Goal: Book appointment/travel/reservation

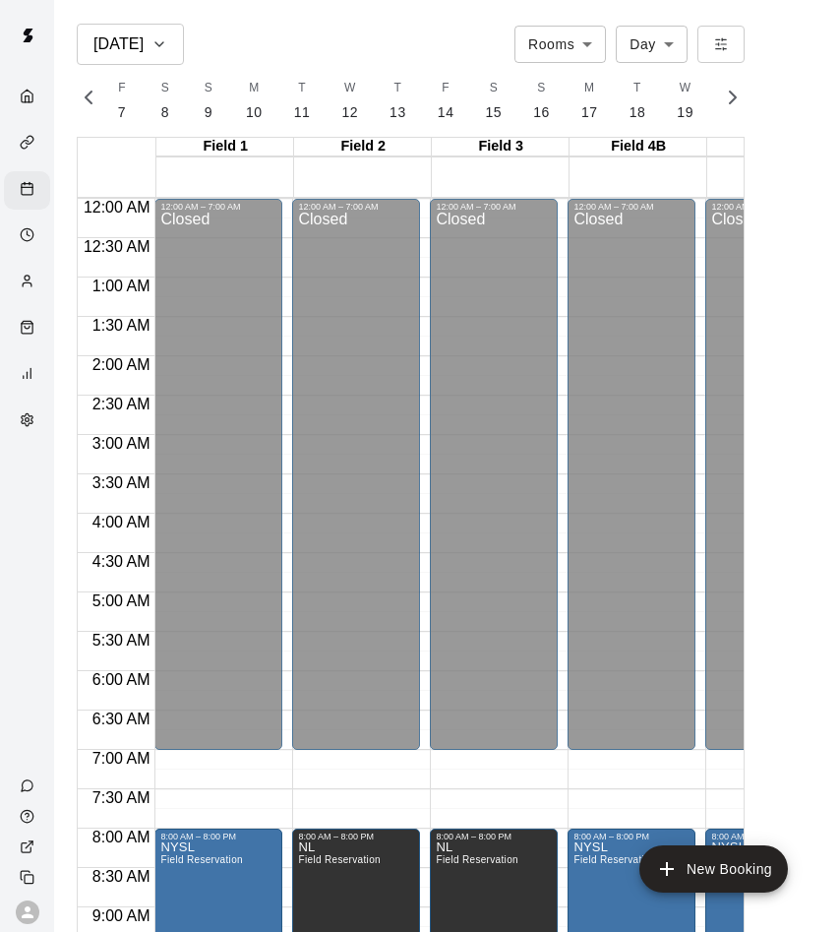
scroll to position [361, 0]
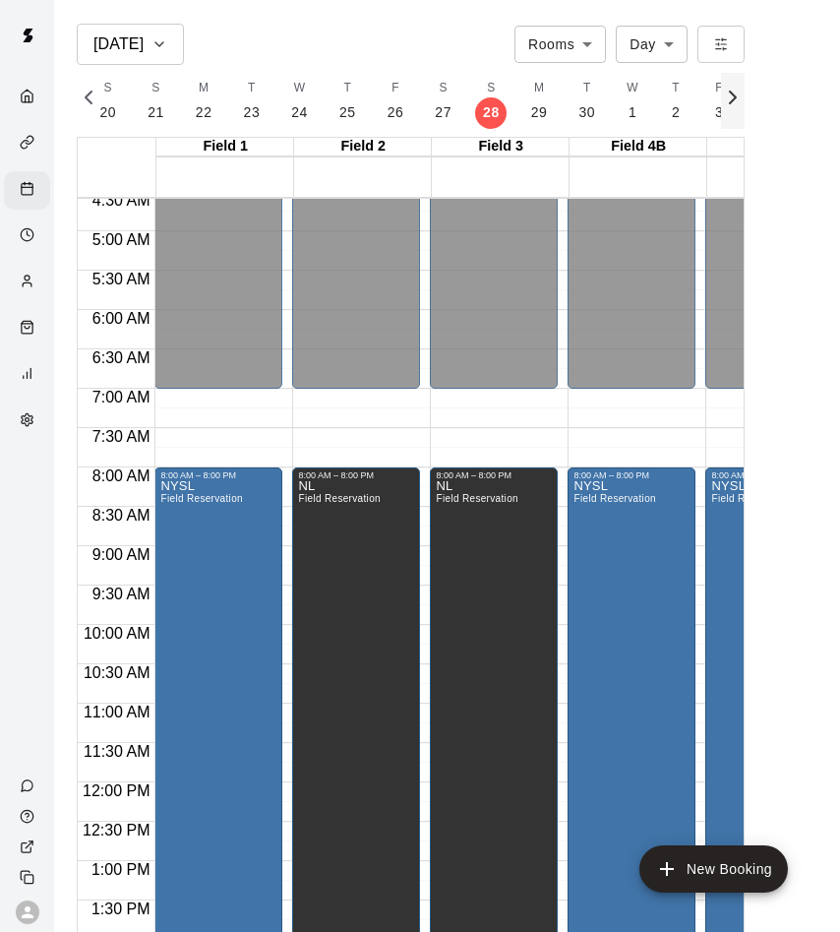
click at [725, 108] on icon "button" at bounding box center [733, 98] width 24 height 24
click at [723, 108] on icon "button" at bounding box center [733, 98] width 24 height 24
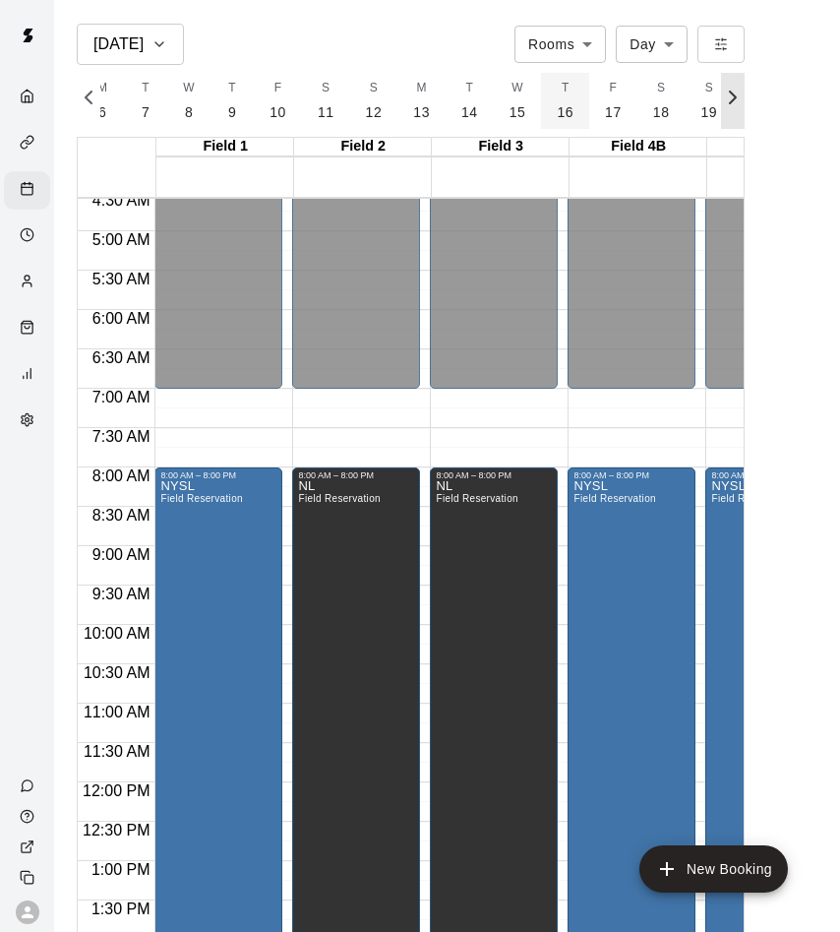
scroll to position [0, 10018]
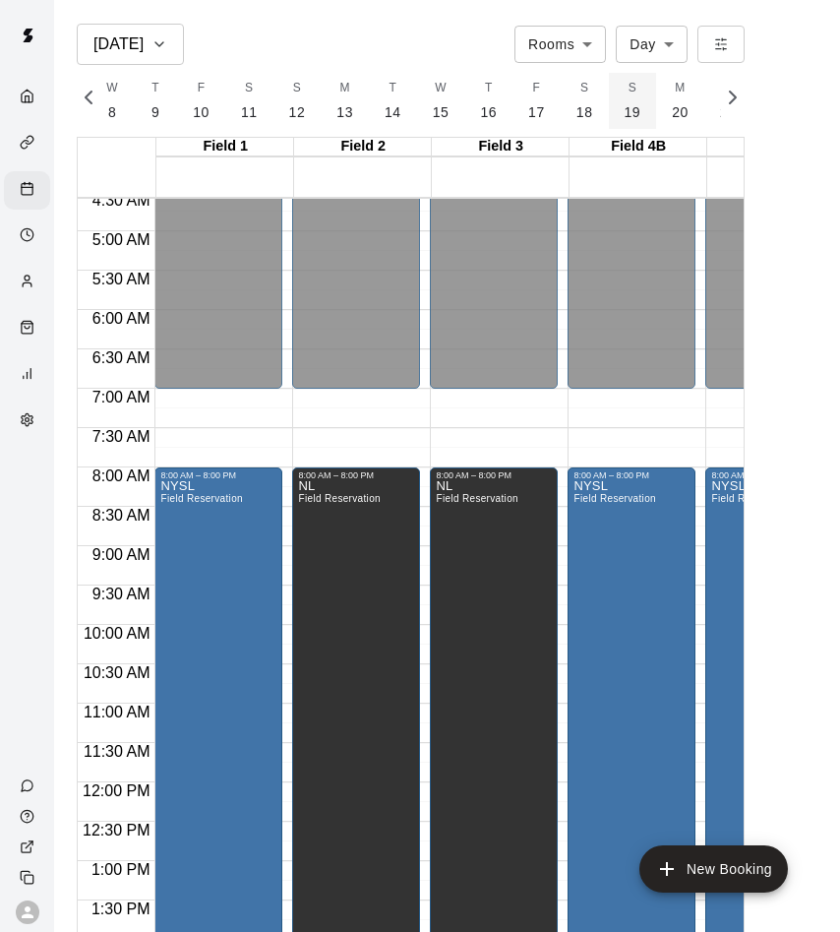
click at [616, 101] on button "S 19" at bounding box center [633, 101] width 48 height 56
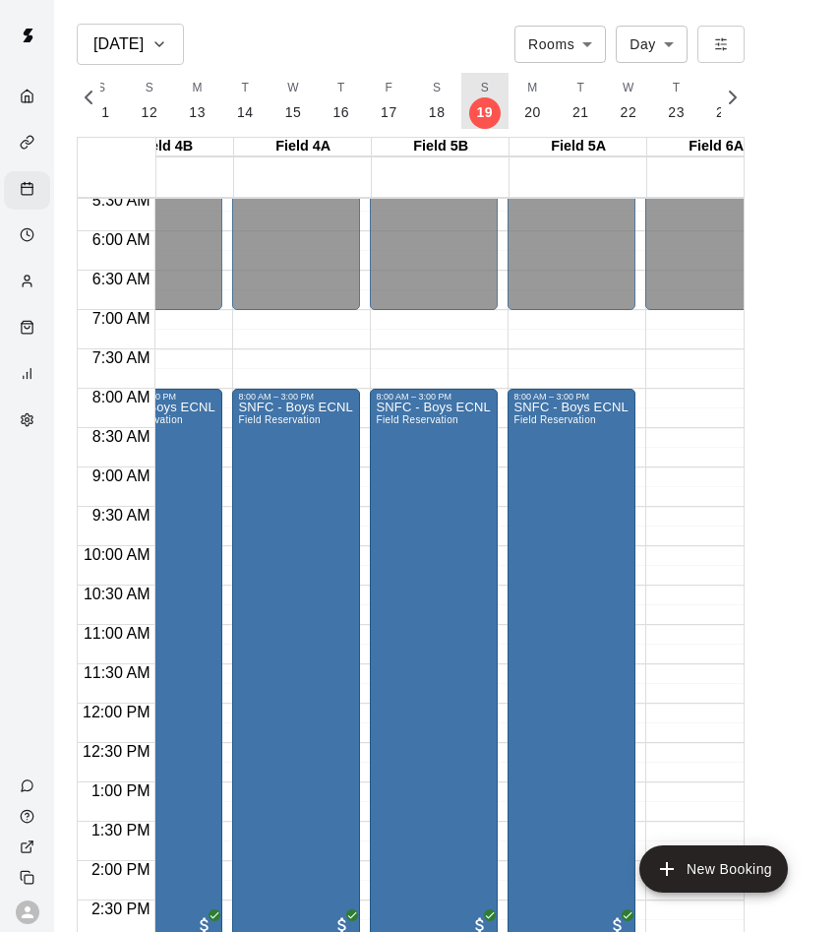
scroll to position [0, 482]
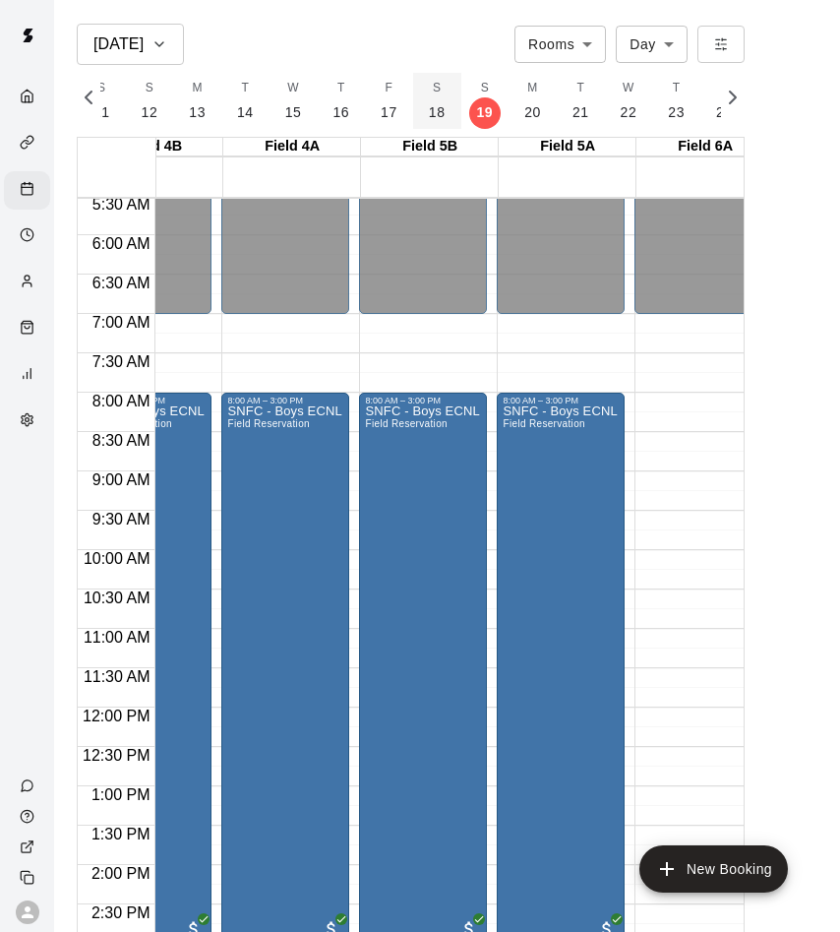
click at [433, 110] on p "18" at bounding box center [437, 112] width 17 height 21
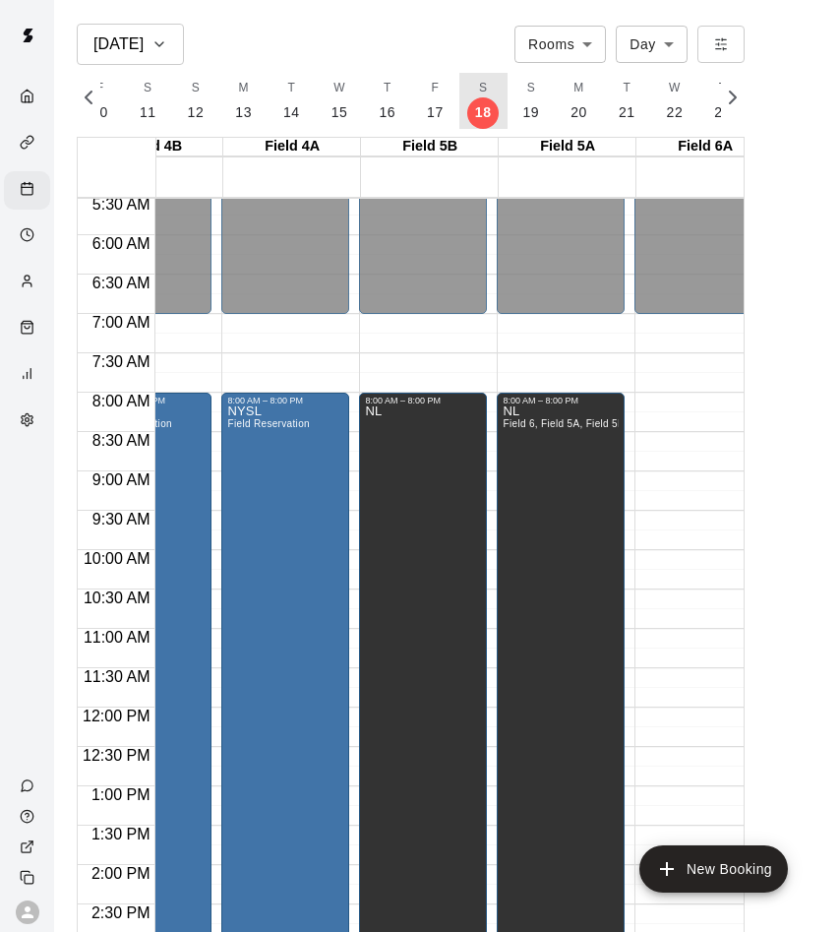
scroll to position [464, 484]
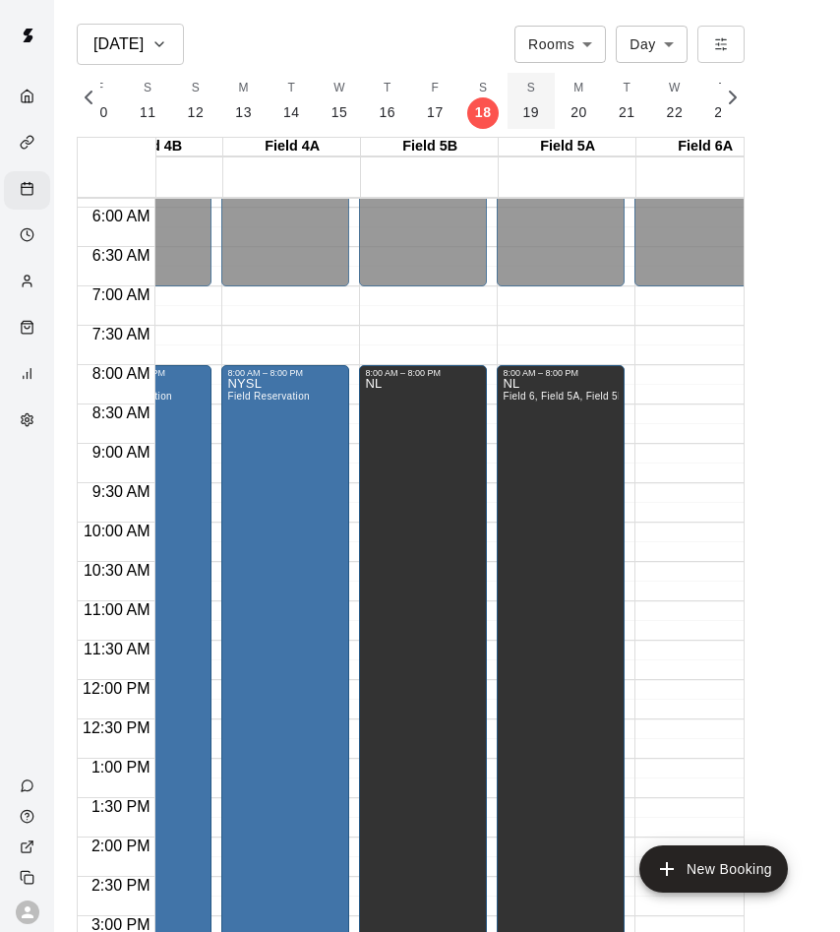
click at [524, 104] on p "19" at bounding box center [532, 112] width 17 height 21
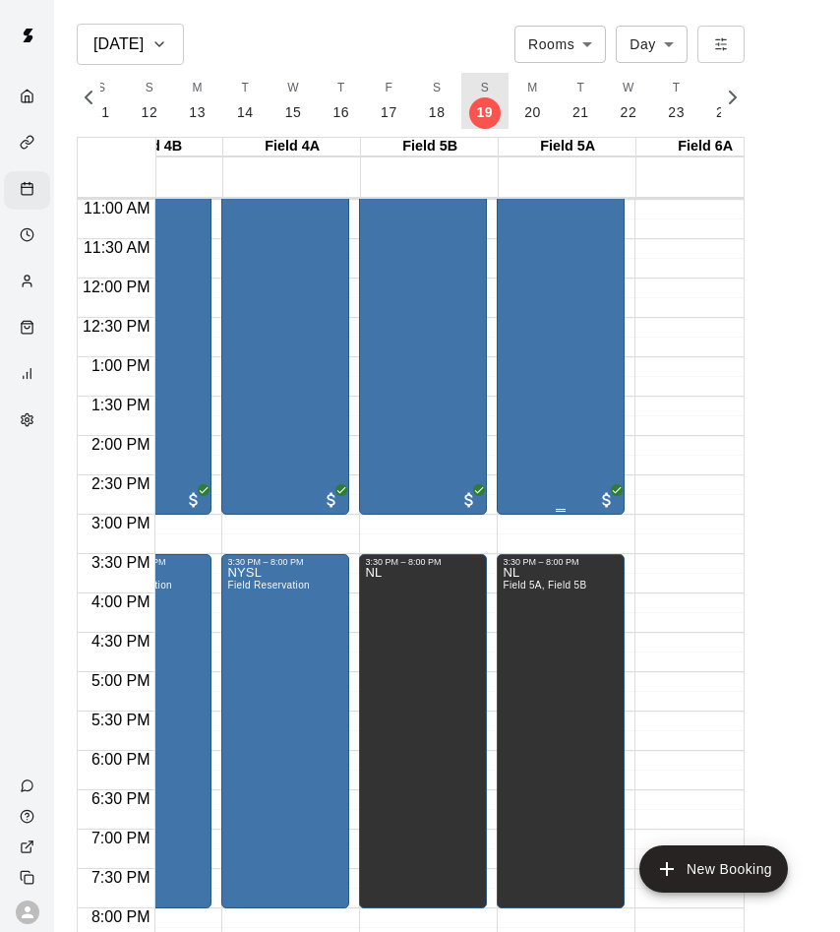
scroll to position [897, 484]
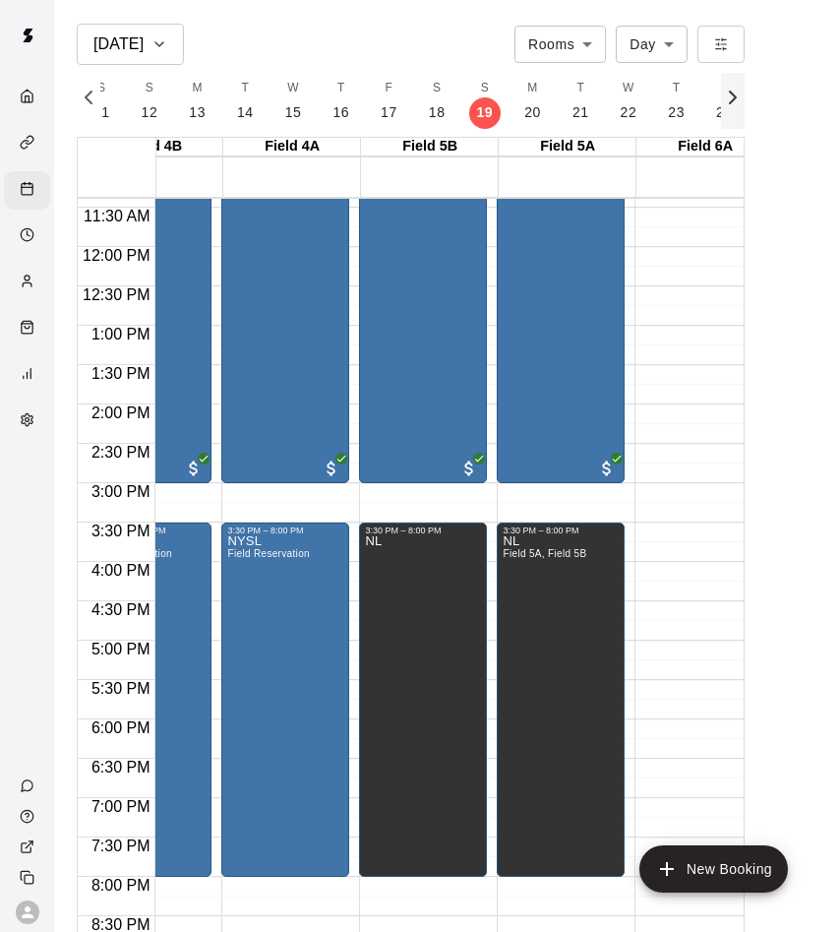
click at [734, 112] on button "button" at bounding box center [733, 101] width 24 height 56
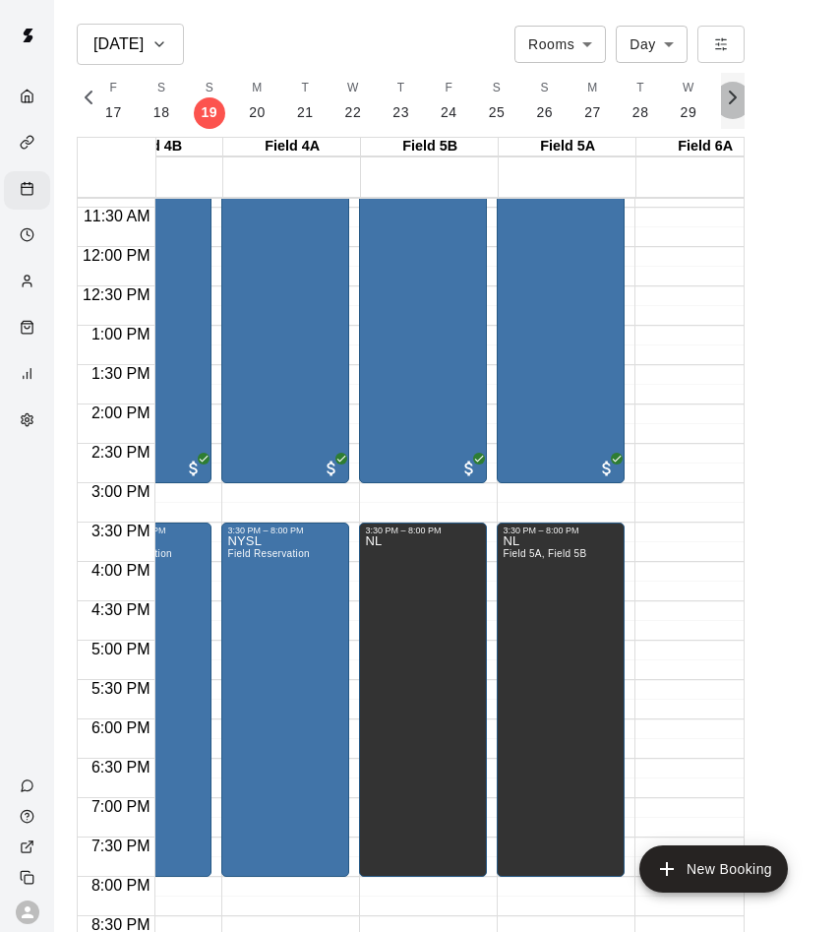
click at [734, 112] on button "button" at bounding box center [733, 101] width 24 height 56
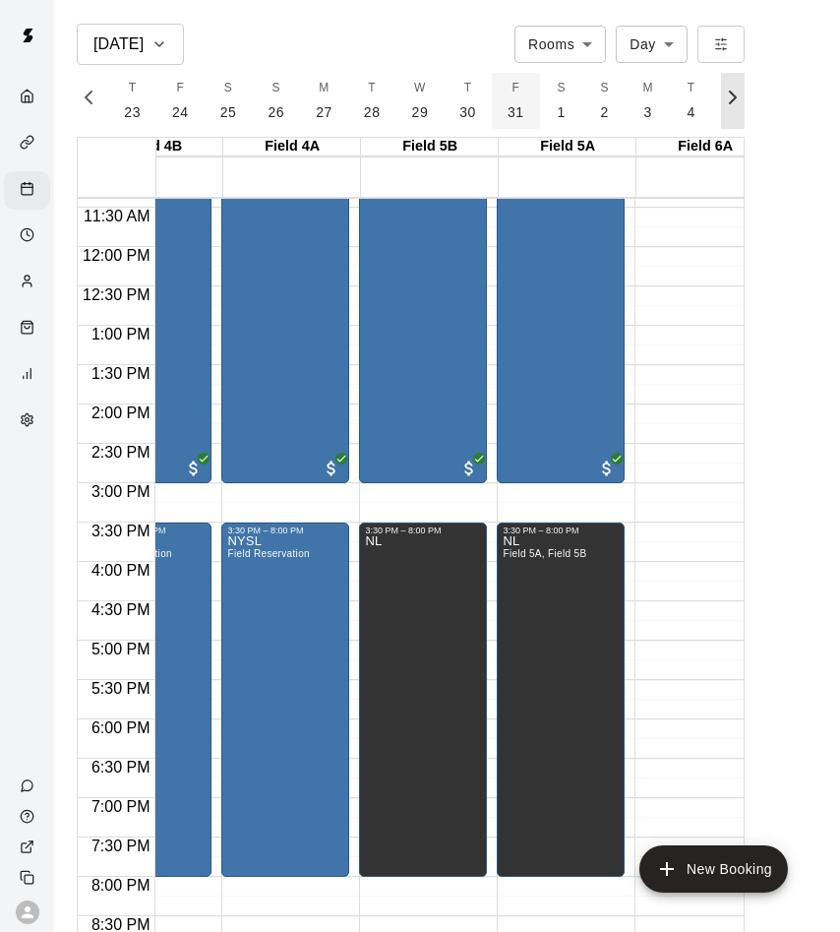
scroll to position [0, 10717]
click at [533, 92] on button "S 1" at bounding box center [554, 101] width 43 height 56
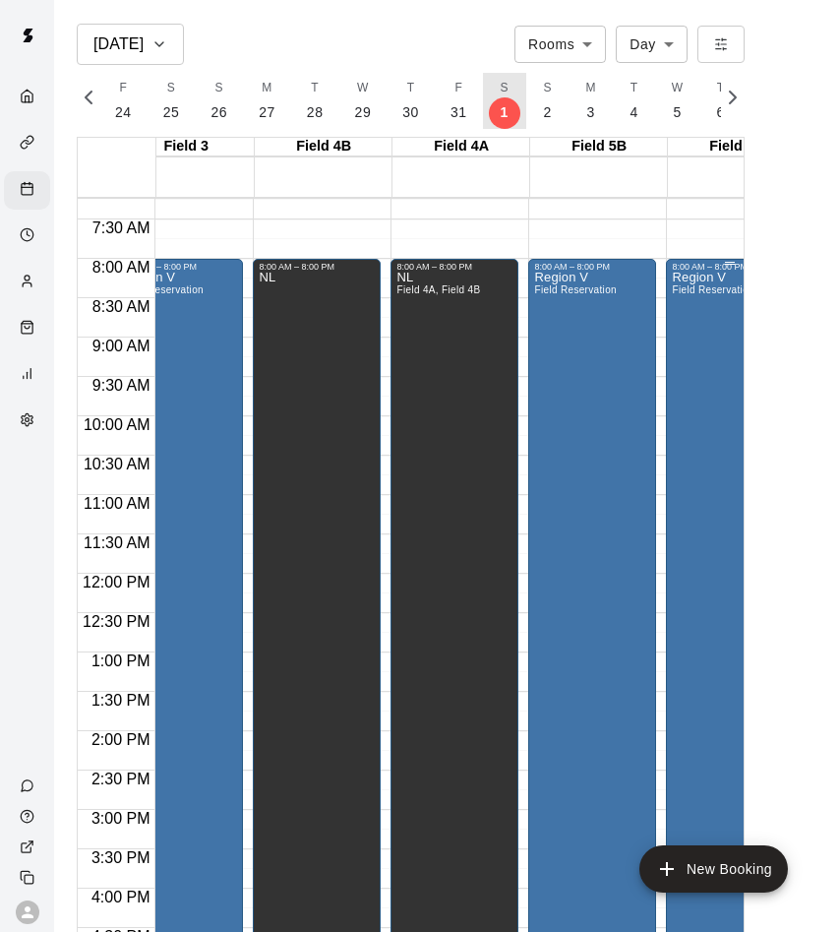
scroll to position [569, 315]
click at [543, 106] on p "2" at bounding box center [547, 112] width 8 height 21
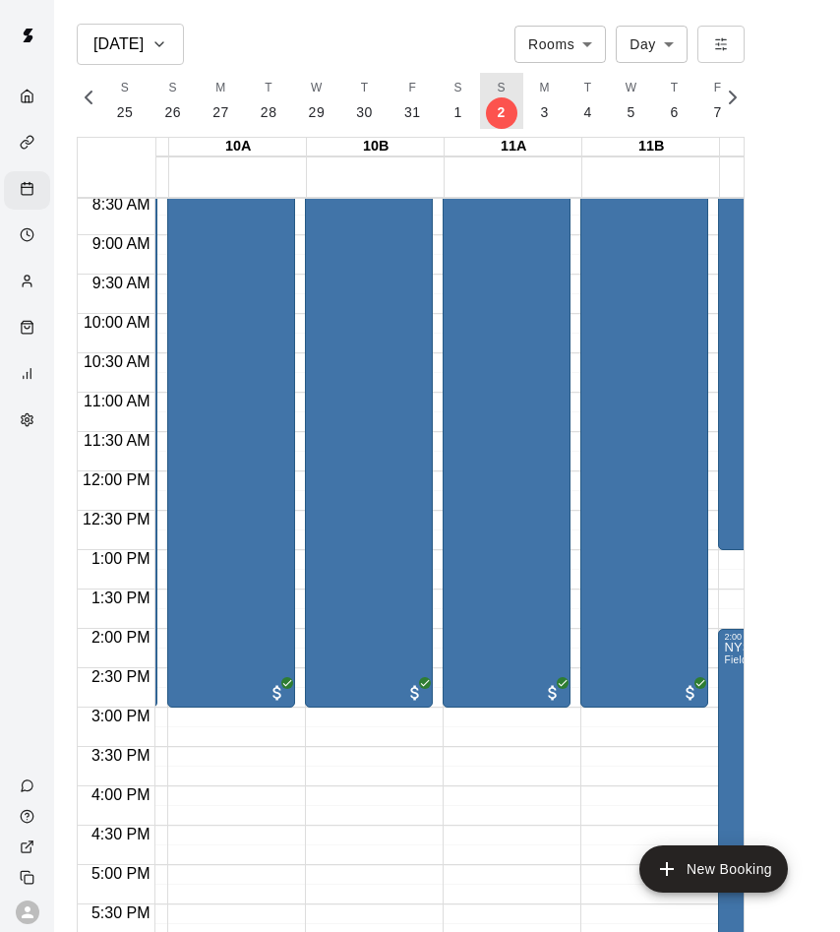
scroll to position [672, 1439]
